Goal: Task Accomplishment & Management: Complete application form

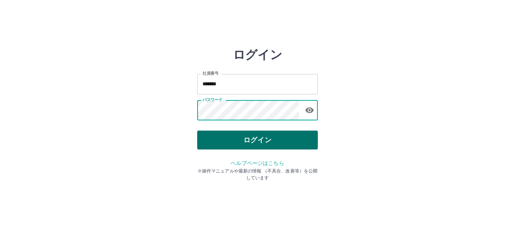
click at [232, 136] on button "ログイン" at bounding box center [257, 139] width 121 height 19
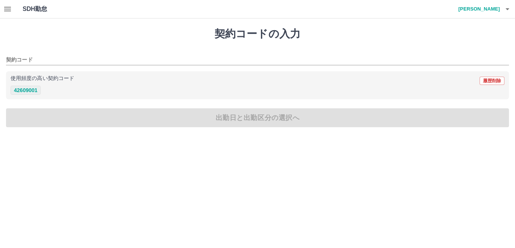
click at [26, 92] on button "42609001" at bounding box center [26, 90] width 30 height 9
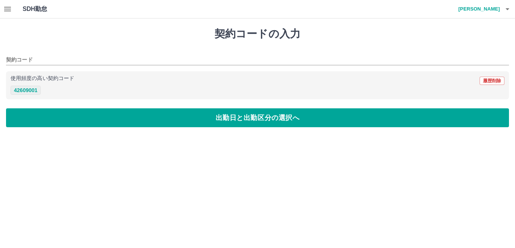
type input "********"
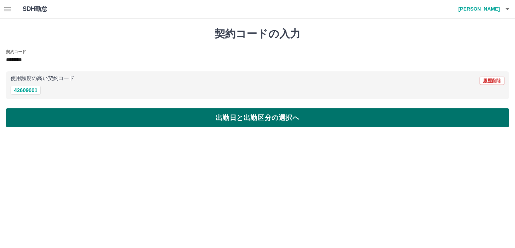
click at [35, 111] on button "出勤日と出勤区分の選択へ" at bounding box center [257, 117] width 503 height 19
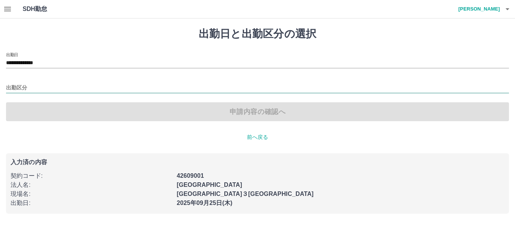
click at [12, 84] on input "出勤区分" at bounding box center [257, 87] width 503 height 9
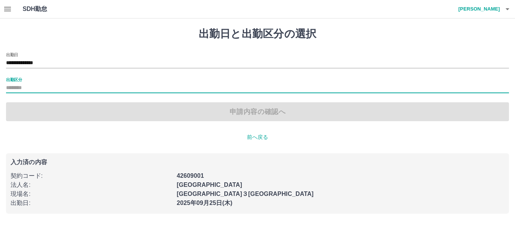
click at [37, 87] on input "出勤区分" at bounding box center [257, 87] width 503 height 9
click at [28, 87] on input "出勤区分" at bounding box center [257, 87] width 503 height 9
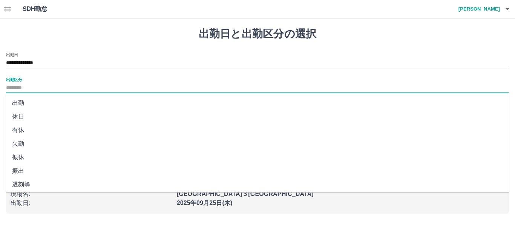
click at [16, 103] on li "出勤" at bounding box center [257, 103] width 503 height 14
type input "**"
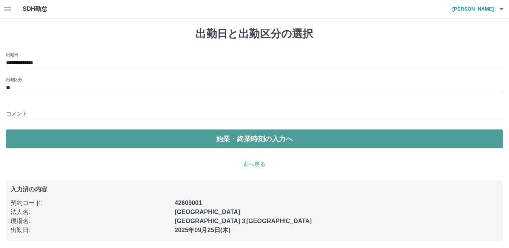
click at [26, 140] on button "始業・終業時刻の入力へ" at bounding box center [254, 138] width 497 height 19
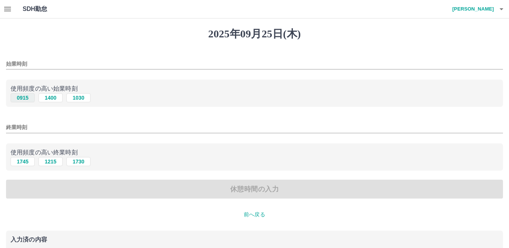
click at [23, 99] on button "0915" at bounding box center [23, 97] width 24 height 9
type input "****"
click at [24, 164] on button "1745" at bounding box center [23, 161] width 24 height 9
type input "****"
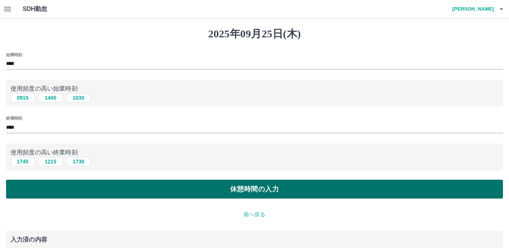
click at [36, 187] on button "休憩時間の入力" at bounding box center [254, 188] width 497 height 19
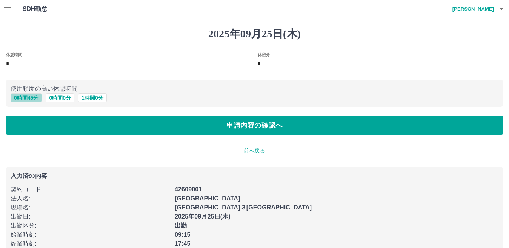
click at [17, 98] on button "0 時間 45 分" at bounding box center [26, 97] width 31 height 9
type input "**"
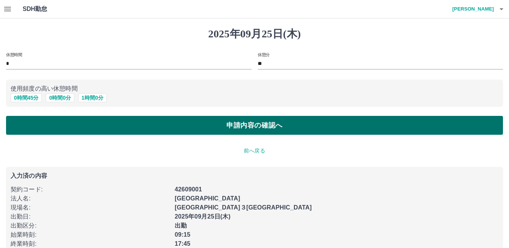
click at [23, 120] on button "申請内容の確認へ" at bounding box center [254, 125] width 497 height 19
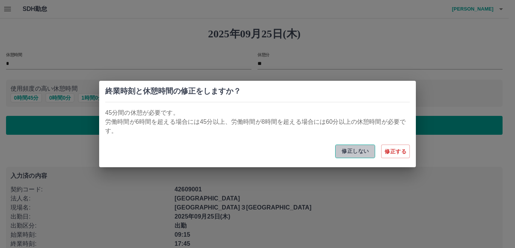
click at [348, 150] on button "修正しない" at bounding box center [355, 151] width 40 height 14
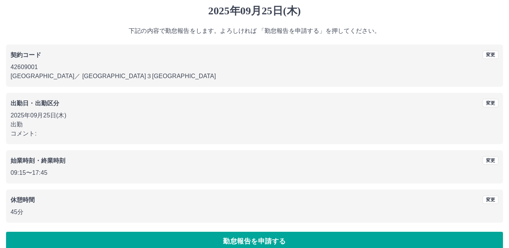
scroll to position [35, 0]
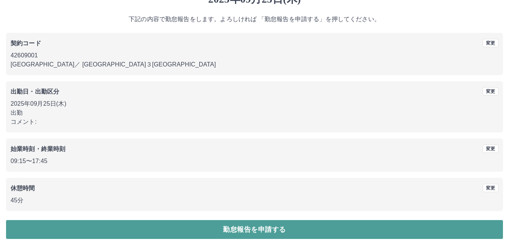
click at [94, 221] on button "勤怠報告を申請する" at bounding box center [254, 229] width 497 height 19
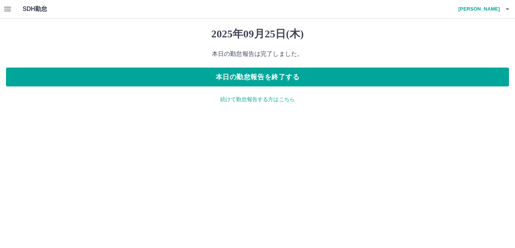
click at [264, 98] on p "続けて勤怠報告する方はこちら" at bounding box center [257, 99] width 503 height 8
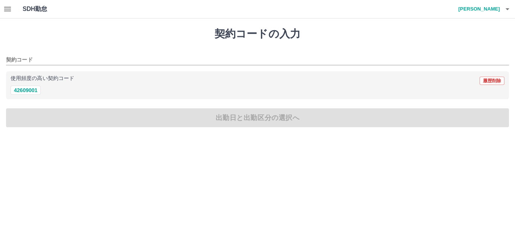
click at [5, 8] on icon "button" at bounding box center [7, 9] width 7 height 5
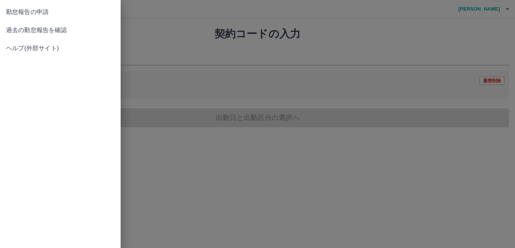
click at [69, 27] on span "過去の勤怠報告を確認" at bounding box center [60, 30] width 109 height 9
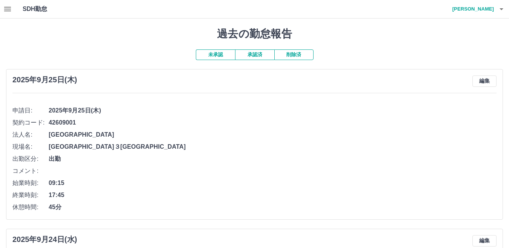
click at [492, 7] on h4 "[PERSON_NAME]" at bounding box center [470, 9] width 45 height 18
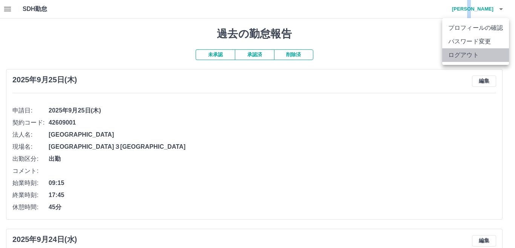
click at [454, 49] on li "ログアウト" at bounding box center [475, 55] width 67 height 14
